Goal: Information Seeking & Learning: Learn about a topic

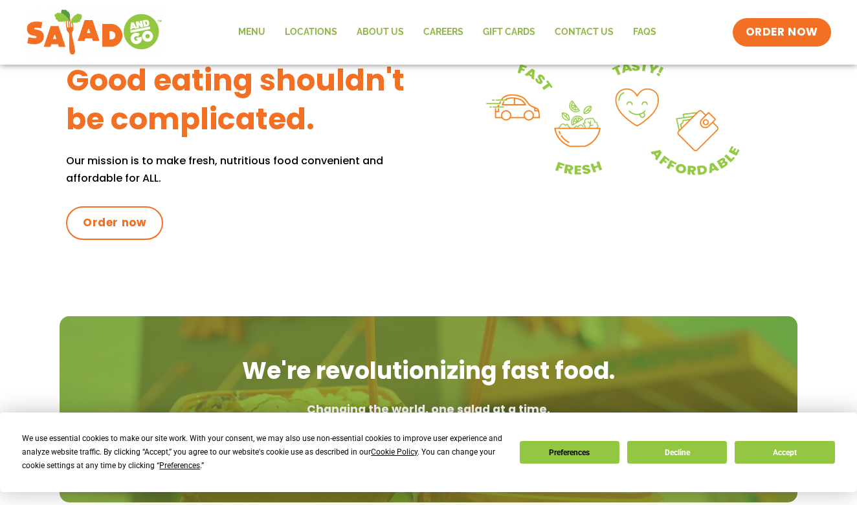
scroll to position [556, 0]
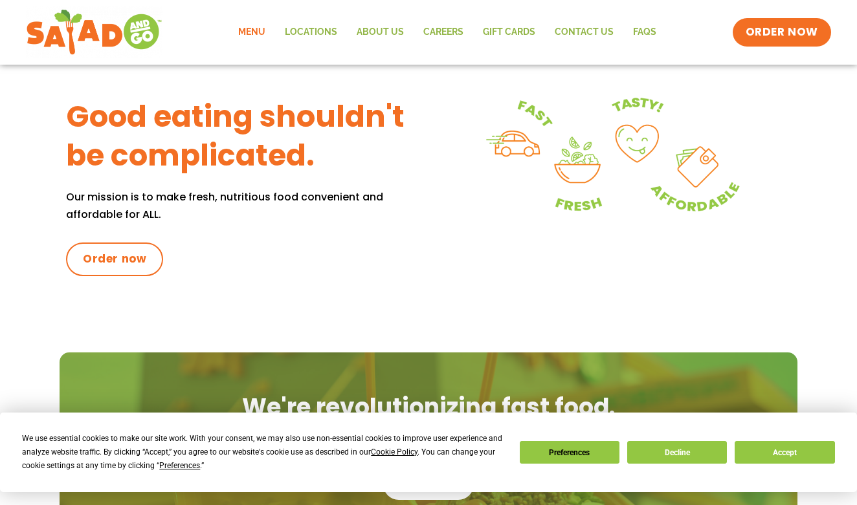
click at [260, 25] on link "Menu" at bounding box center [251, 32] width 47 height 30
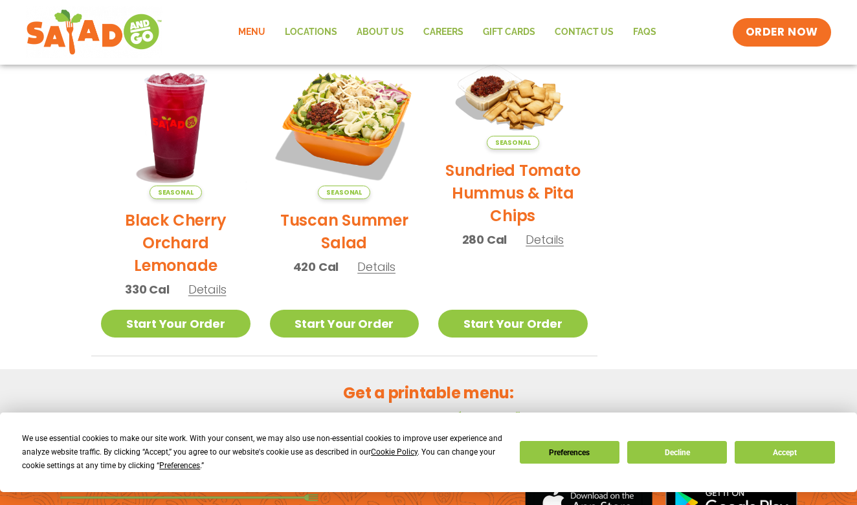
scroll to position [570, 0]
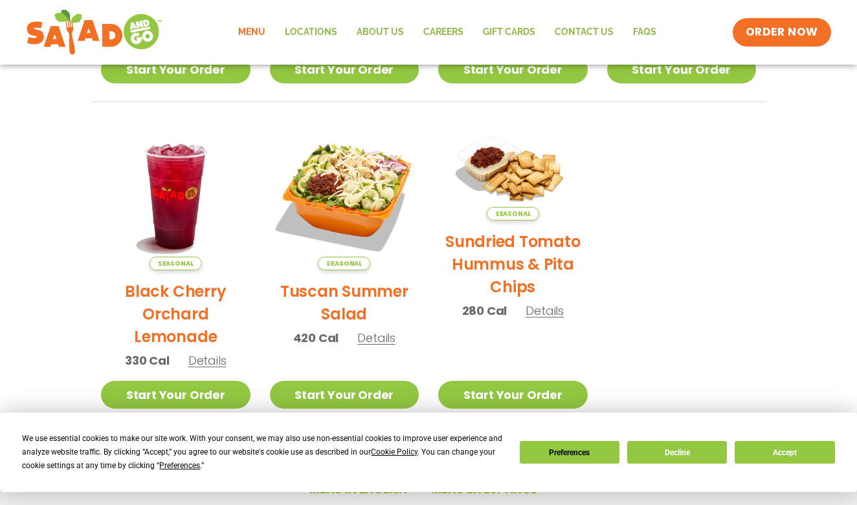
click at [263, 29] on link "Menu" at bounding box center [251, 32] width 47 height 30
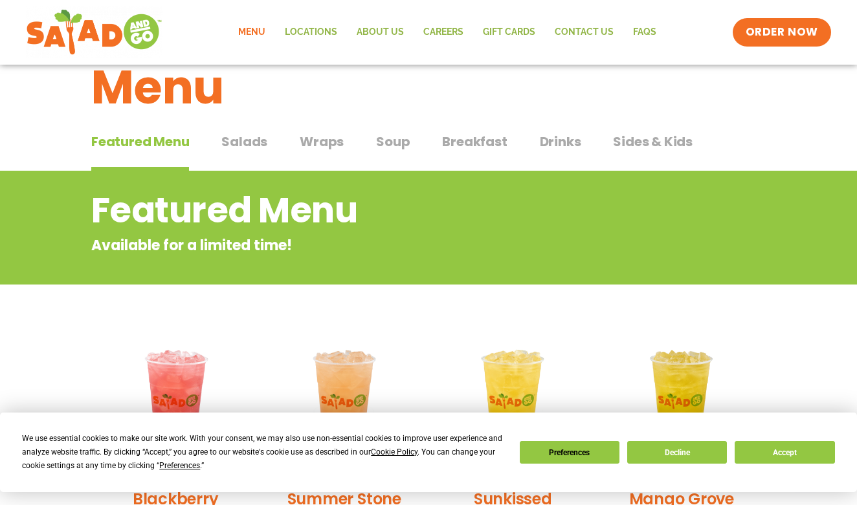
scroll to position [33, 0]
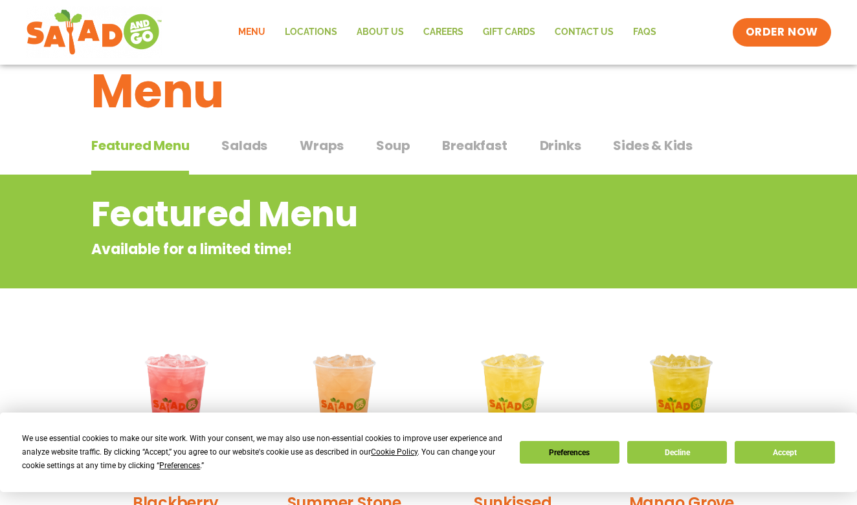
click at [255, 145] on span "Salads" at bounding box center [244, 145] width 46 height 19
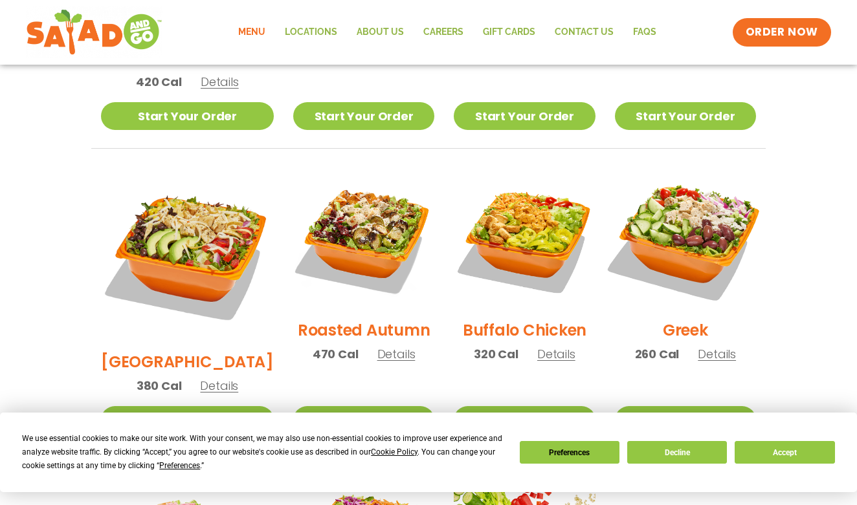
scroll to position [589, 0]
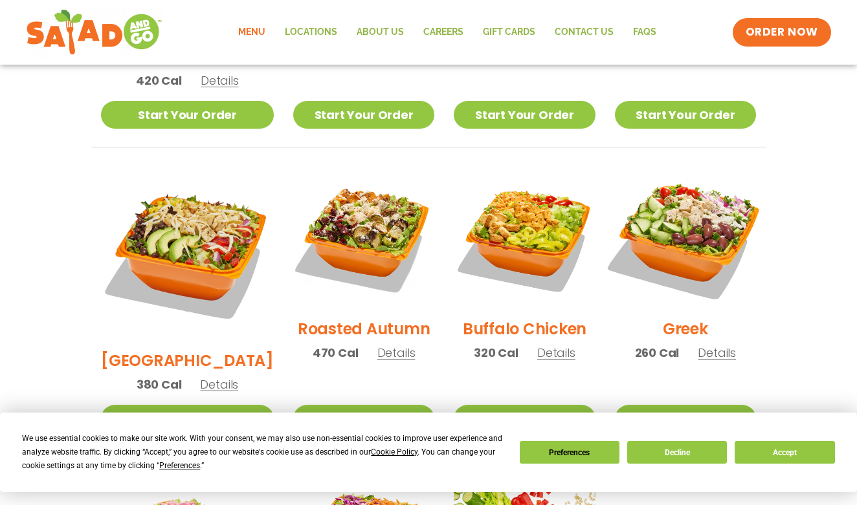
click at [680, 223] on img at bounding box center [685, 238] width 166 height 166
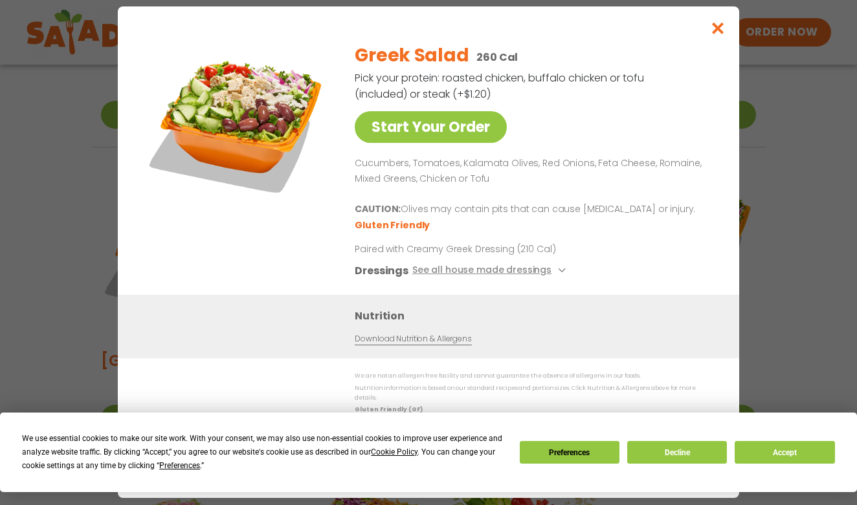
click at [718, 35] on icon "Close modal" at bounding box center [718, 28] width 16 height 14
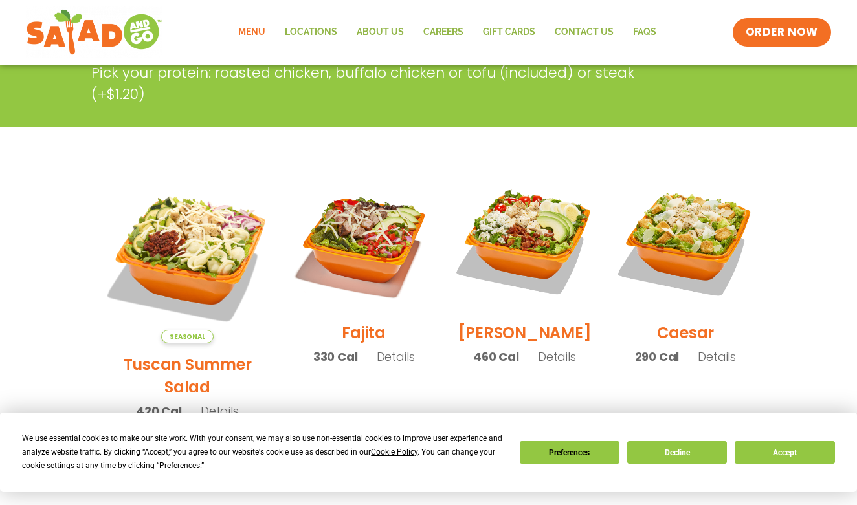
scroll to position [258, 0]
